Goal: Navigation & Orientation: Find specific page/section

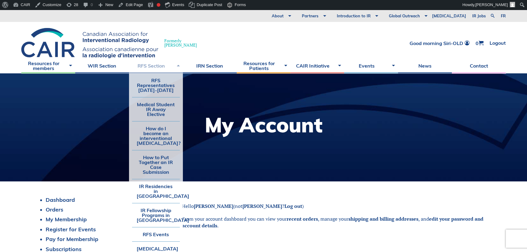
click at [147, 65] on link "RFS Section" at bounding box center [156, 65] width 54 height 15
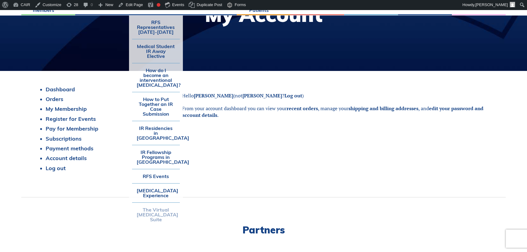
click at [165, 218] on link "The Virtual [MEDICAL_DATA] Suite" at bounding box center [156, 215] width 48 height 24
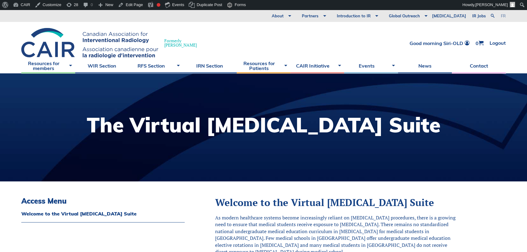
click at [503, 16] on link "fr" at bounding box center [503, 16] width 5 height 4
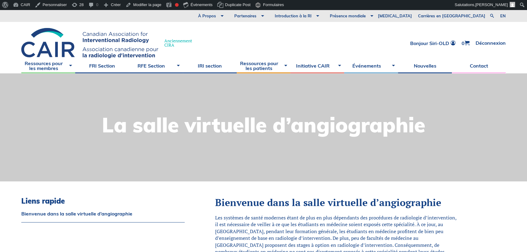
drag, startPoint x: 0, startPoint y: 0, endPoint x: 195, endPoint y: 157, distance: 250.2
click at [195, 157] on div at bounding box center [263, 127] width 527 height 108
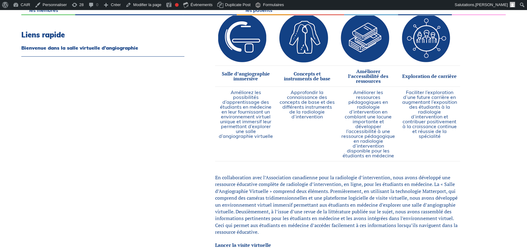
scroll to position [387, 0]
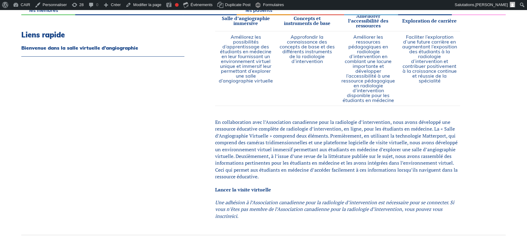
click at [235, 214] on link "ici" at bounding box center [234, 216] width 5 height 7
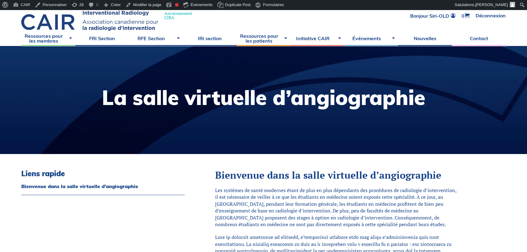
scroll to position [0, 0]
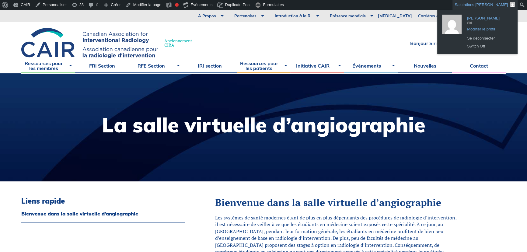
click at [501, 16] on span "[PERSON_NAME]" at bounding box center [488, 15] width 43 height 5
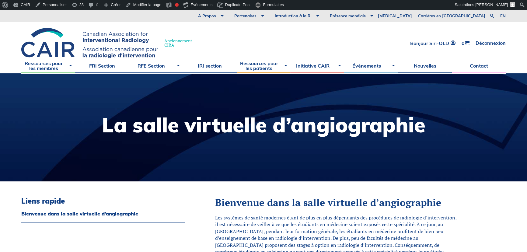
click at [511, 103] on div at bounding box center [263, 127] width 527 height 108
click at [505, 16] on link "en" at bounding box center [502, 16] width 5 height 4
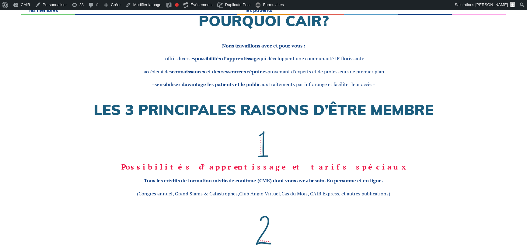
scroll to position [231, 0]
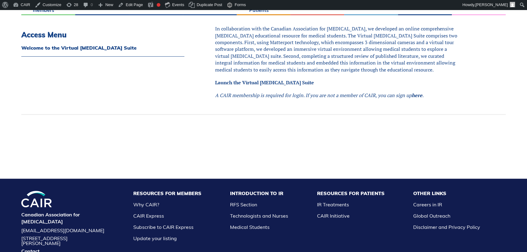
scroll to position [359, 0]
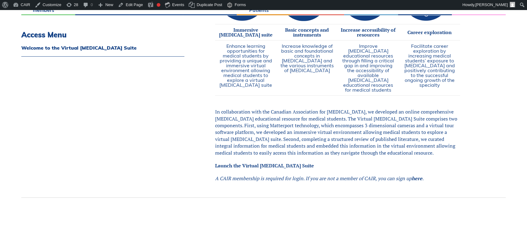
click at [84, 89] on div "Access Menu Welcome to the Virtual Angiography Suite" at bounding box center [102, 17] width 163 height 360
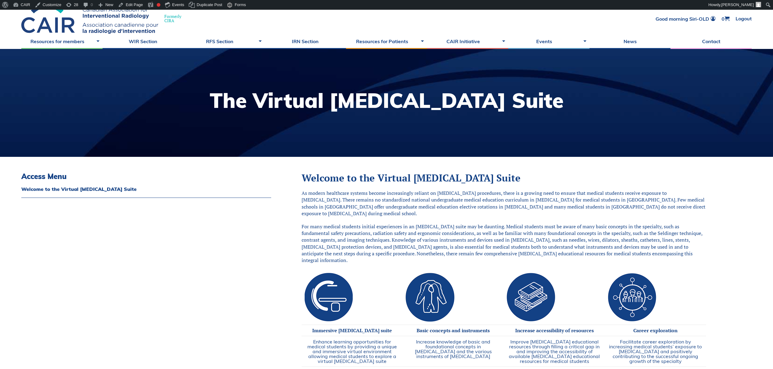
scroll to position [0, 0]
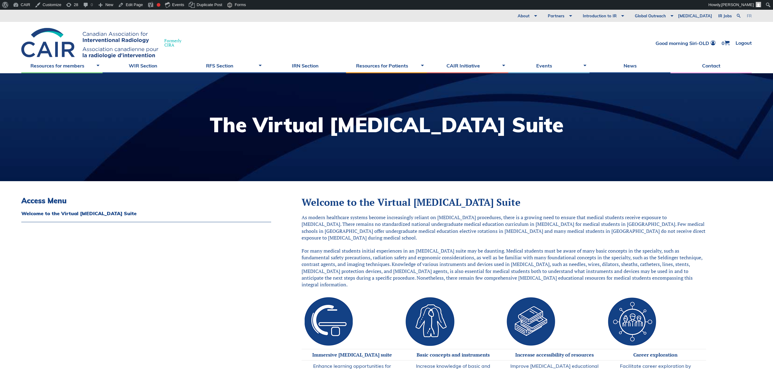
click at [527, 15] on link "fr" at bounding box center [749, 16] width 5 height 4
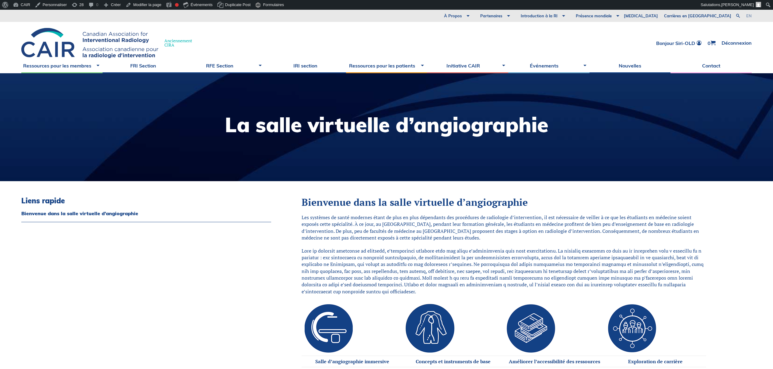
click at [746, 16] on link "en" at bounding box center [748, 16] width 5 height 4
